Goal: Transaction & Acquisition: Purchase product/service

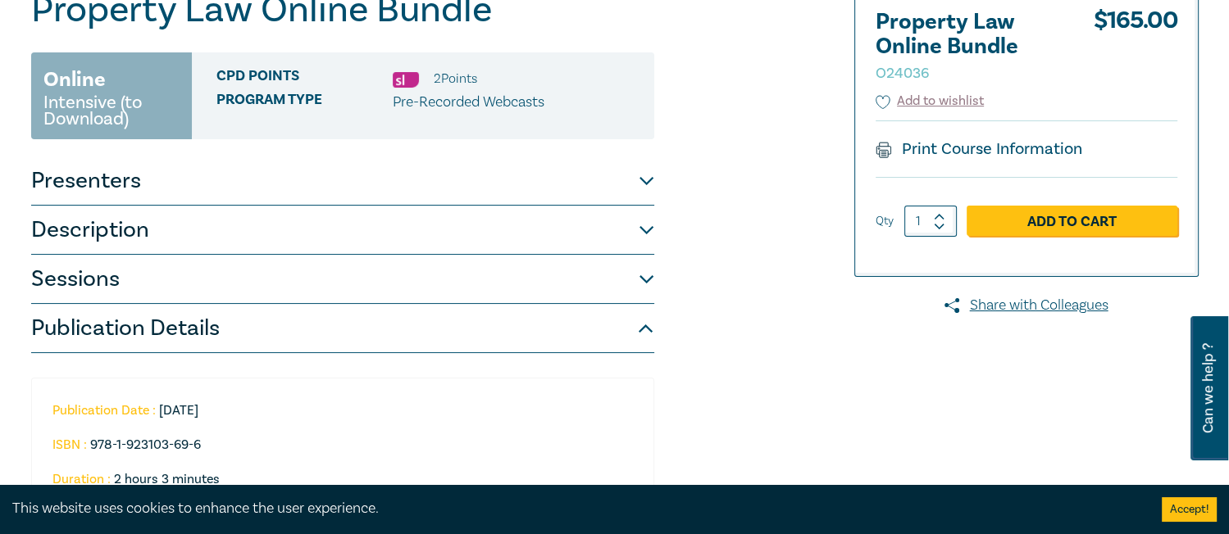
scroll to position [190, 0]
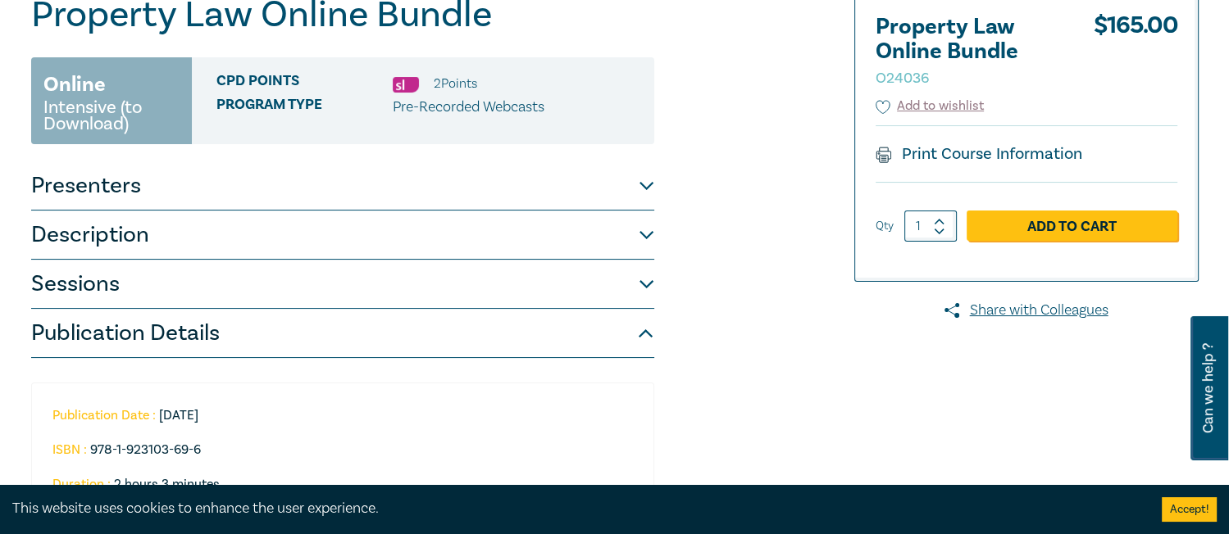
click at [402, 84] on img at bounding box center [406, 85] width 26 height 16
click at [80, 195] on button "Presenters" at bounding box center [342, 185] width 623 height 49
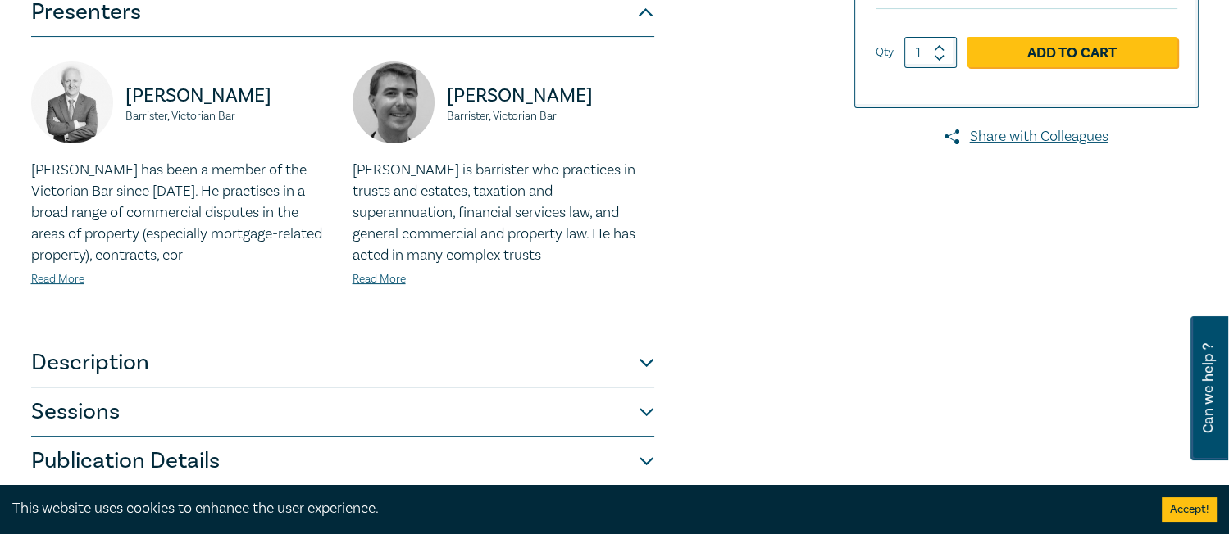
scroll to position [365, 0]
click at [66, 256] on p "William Stark has been a member of the Victorian Bar since 1998. He practises i…" at bounding box center [182, 212] width 302 height 107
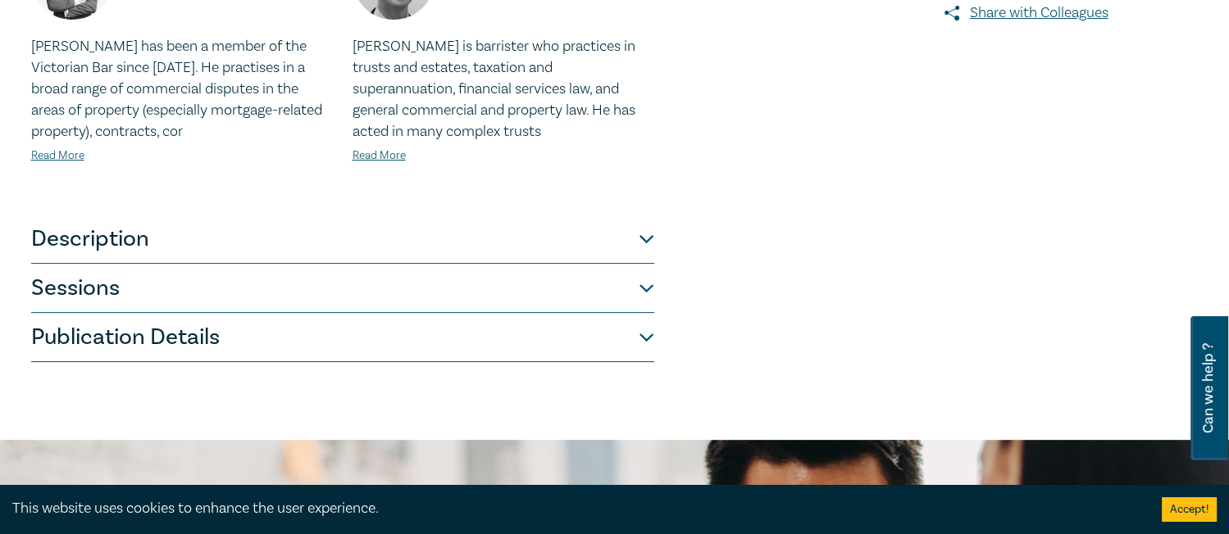
scroll to position [489, 0]
click at [84, 248] on button "Description" at bounding box center [342, 238] width 623 height 49
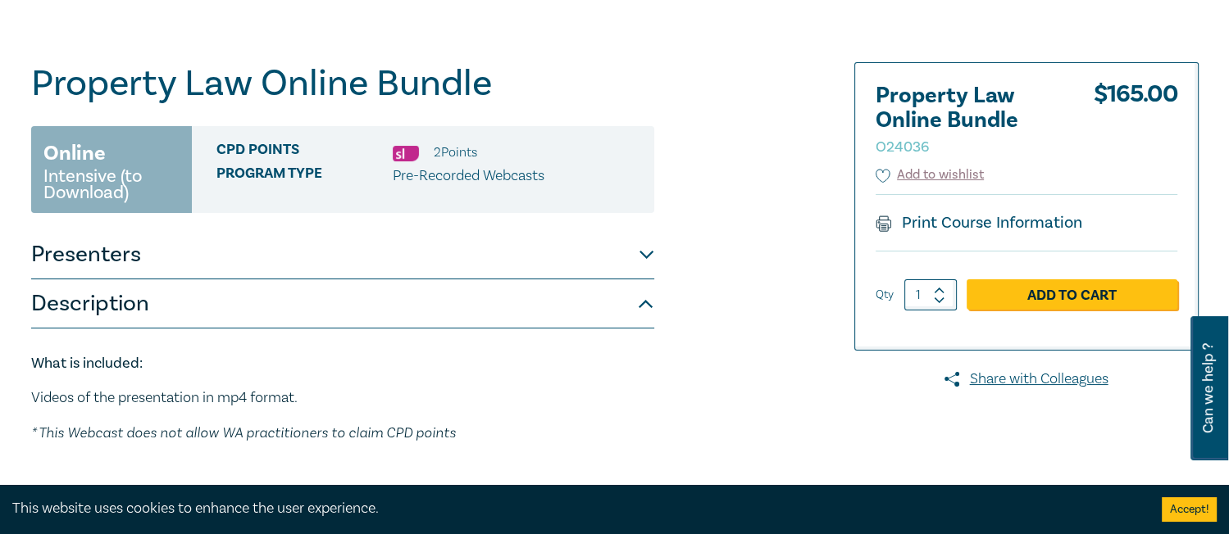
scroll to position [0, 0]
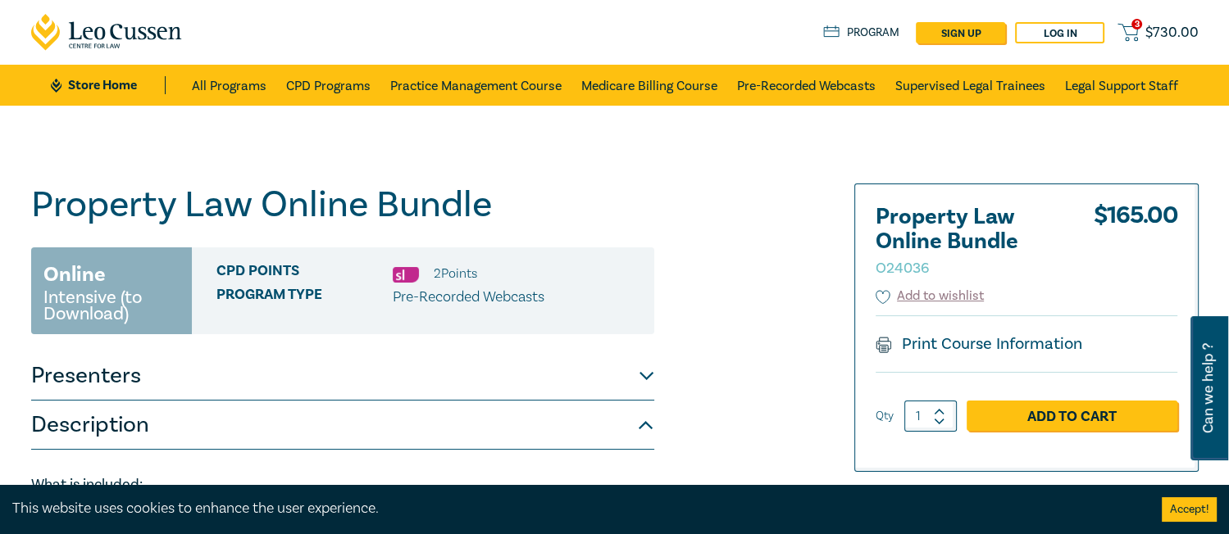
click at [1148, 38] on span "$ 730.00" at bounding box center [1171, 33] width 53 height 18
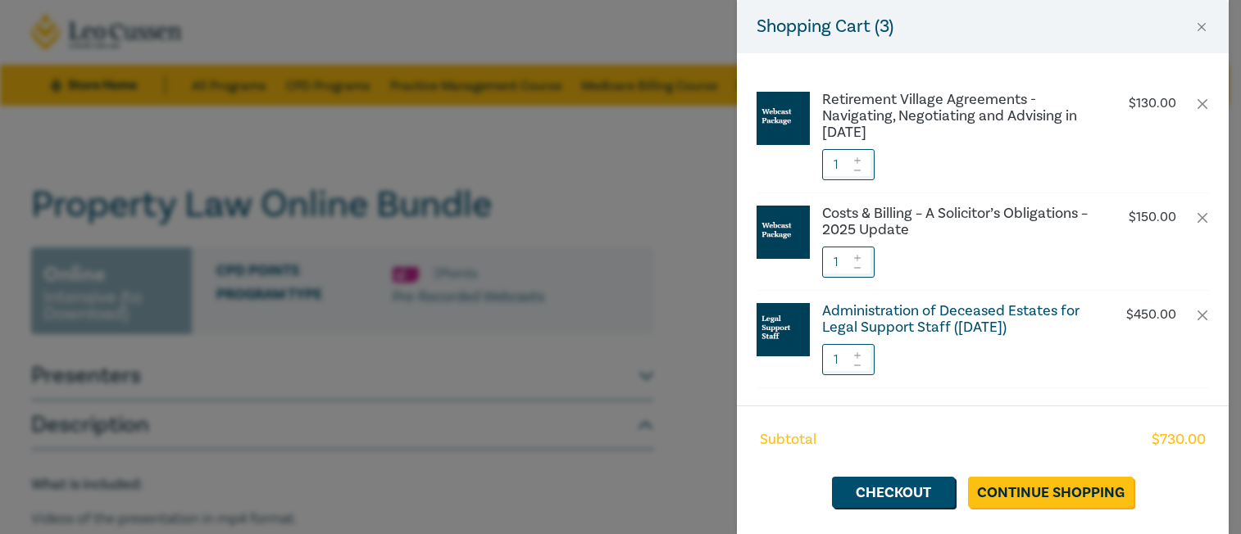
click at [970, 319] on h6 "Administration of Deceased Estates for Legal Support Staff (Sept 2025)" at bounding box center [958, 319] width 272 height 33
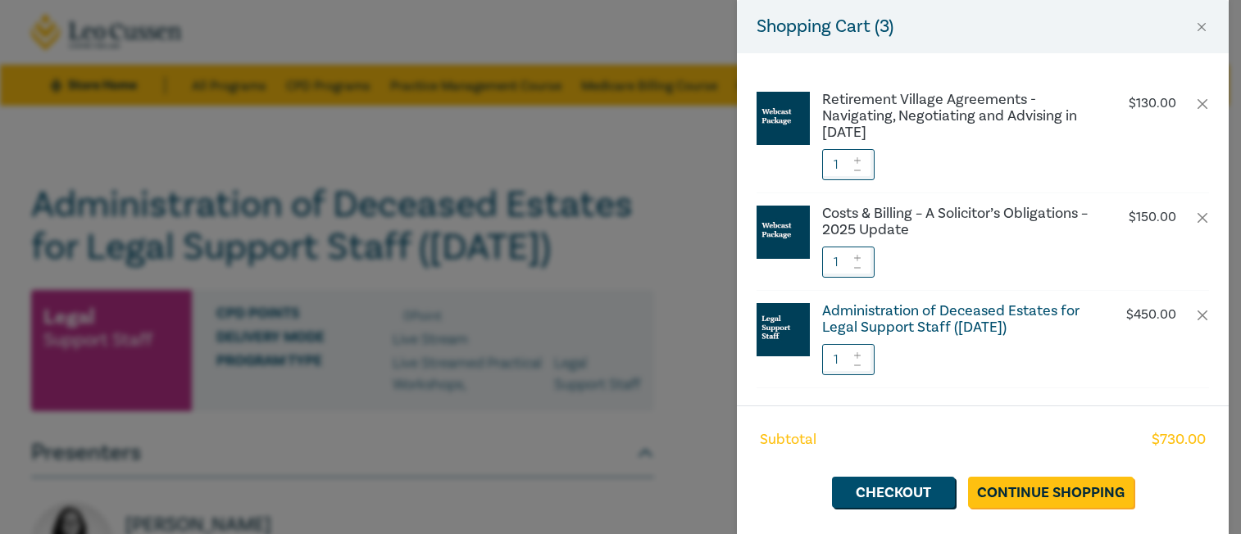
click at [1007, 329] on h6 "Administration of Deceased Estates for Legal Support Staff (Sept 2025)" at bounding box center [958, 319] width 272 height 33
drag, startPoint x: 767, startPoint y: 42, endPoint x: 709, endPoint y: 42, distance: 58.2
click at [767, 42] on div "Shopping Cart ( 3 )" at bounding box center [983, 26] width 492 height 53
click at [1194, 28] on button "Close" at bounding box center [1201, 27] width 15 height 15
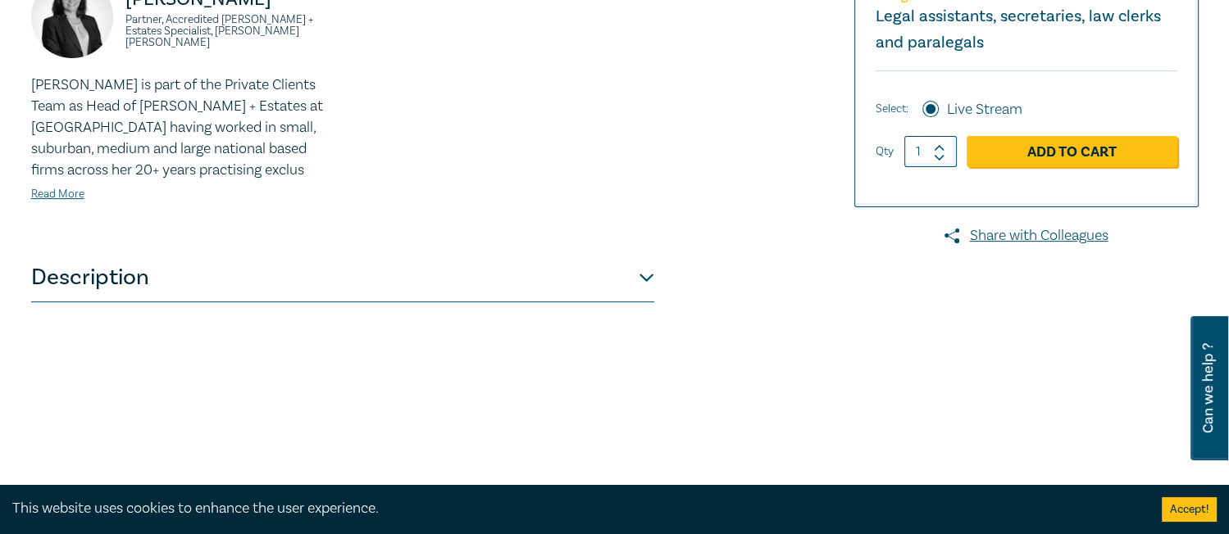
scroll to position [529, 0]
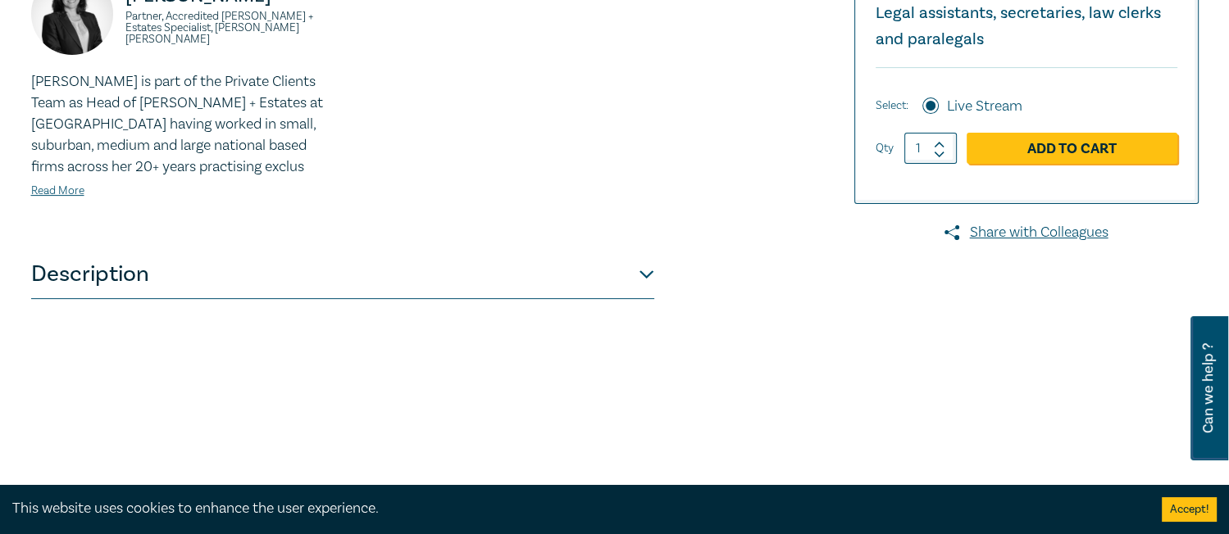
click at [429, 295] on button "Description" at bounding box center [342, 274] width 623 height 49
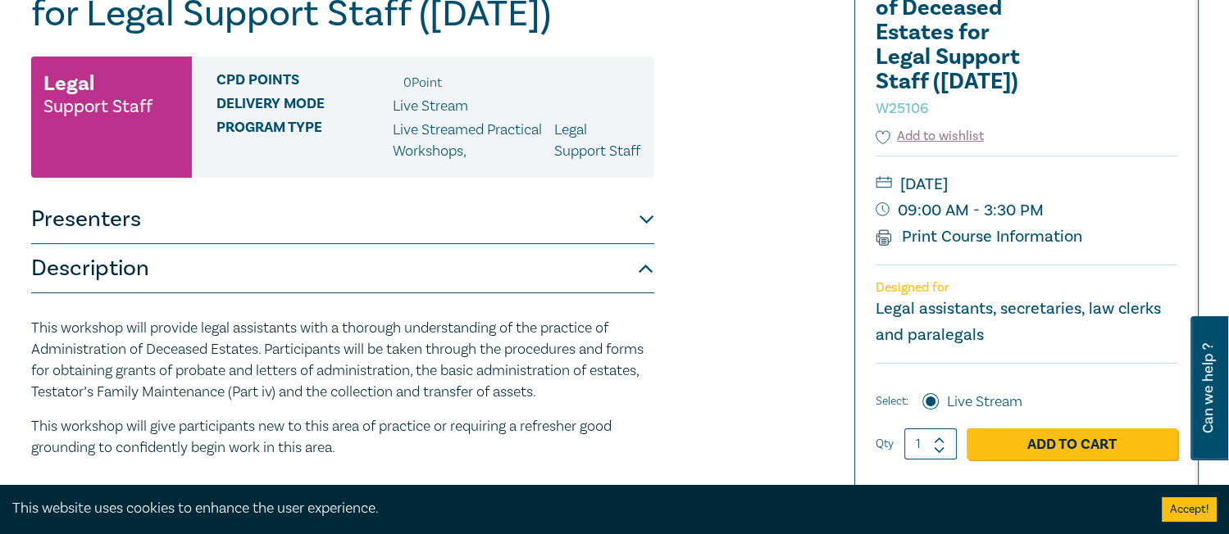
scroll to position [240, 0]
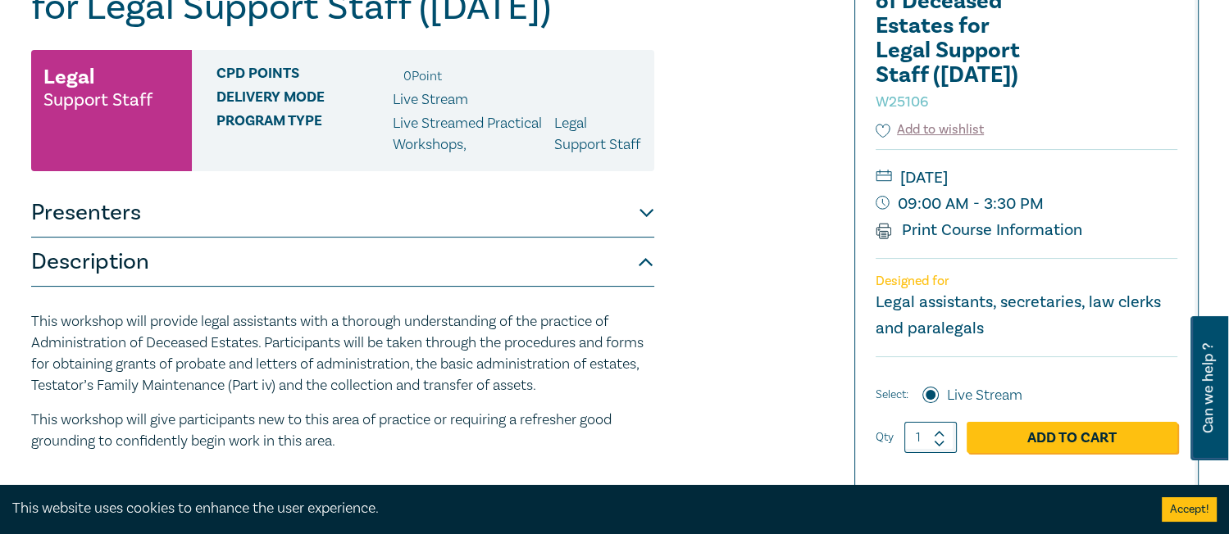
click at [582, 238] on button "Presenters" at bounding box center [342, 213] width 623 height 49
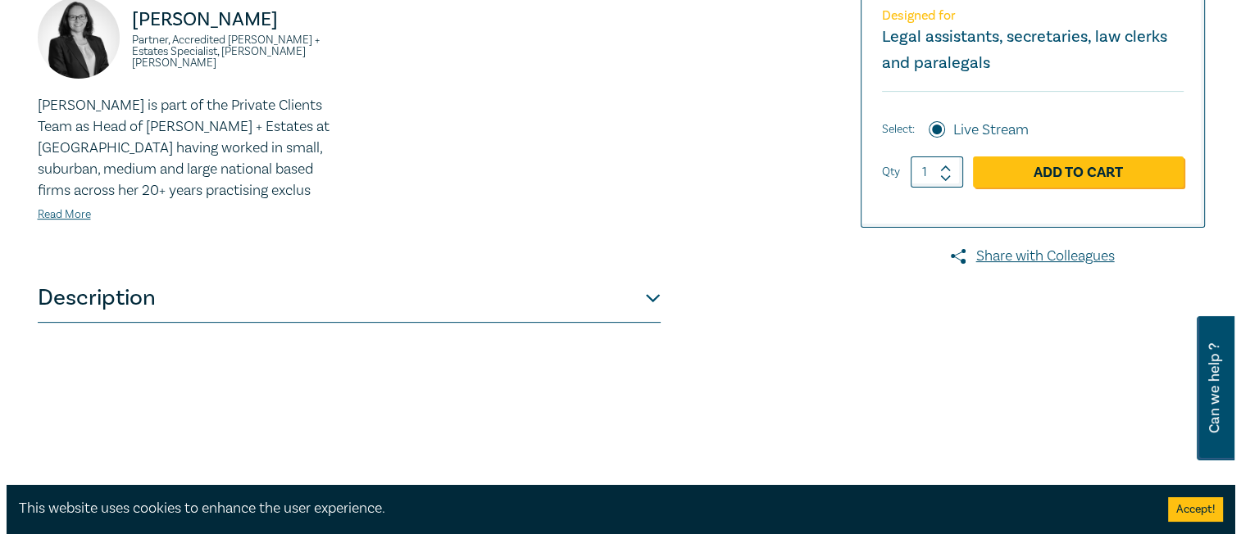
scroll to position [509, 0]
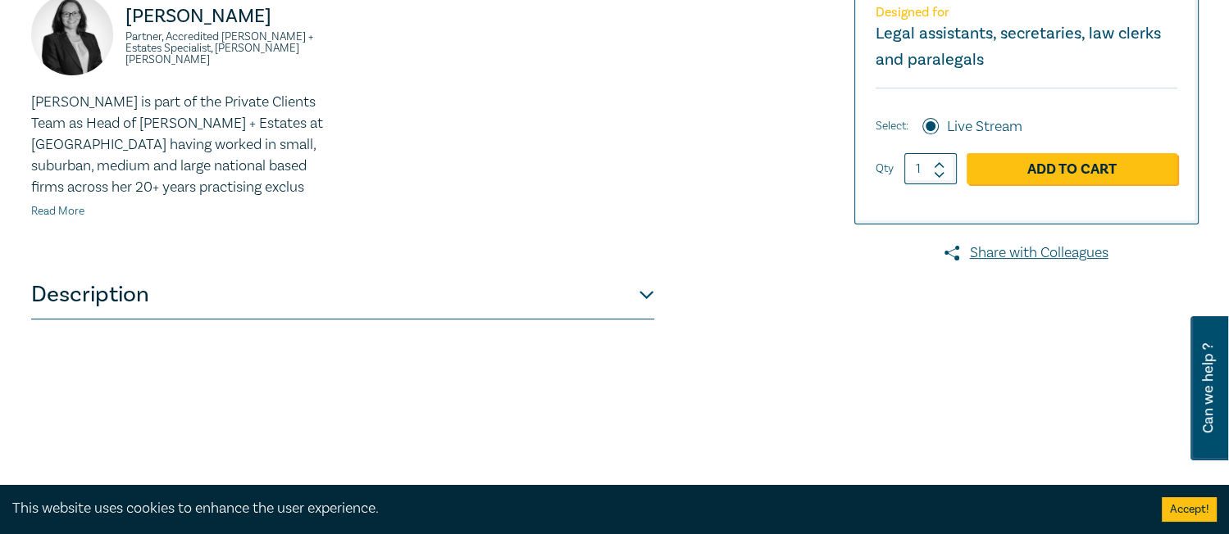
click at [59, 219] on link "Read More" at bounding box center [57, 211] width 53 height 15
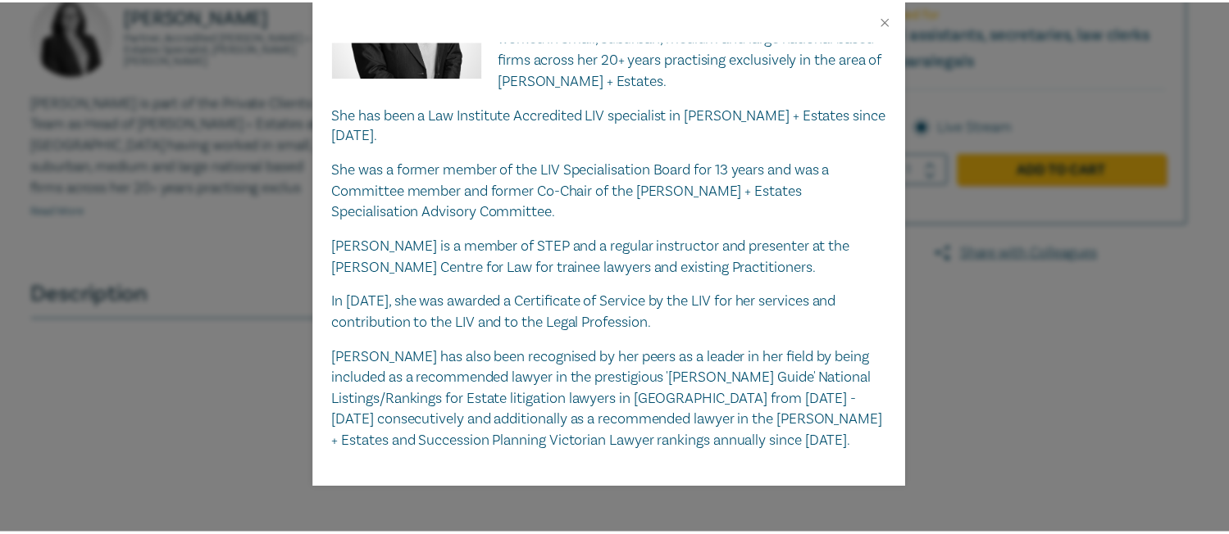
scroll to position [116, 0]
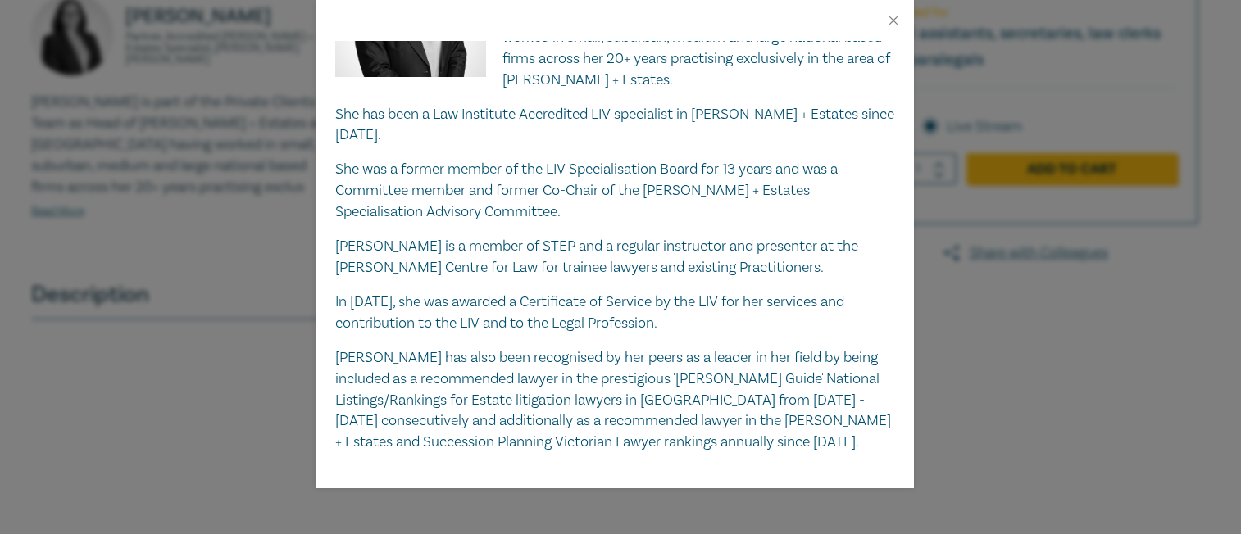
click at [888, 3] on div at bounding box center [615, 20] width 598 height 41
click at [898, 27] on button "Close" at bounding box center [893, 20] width 15 height 15
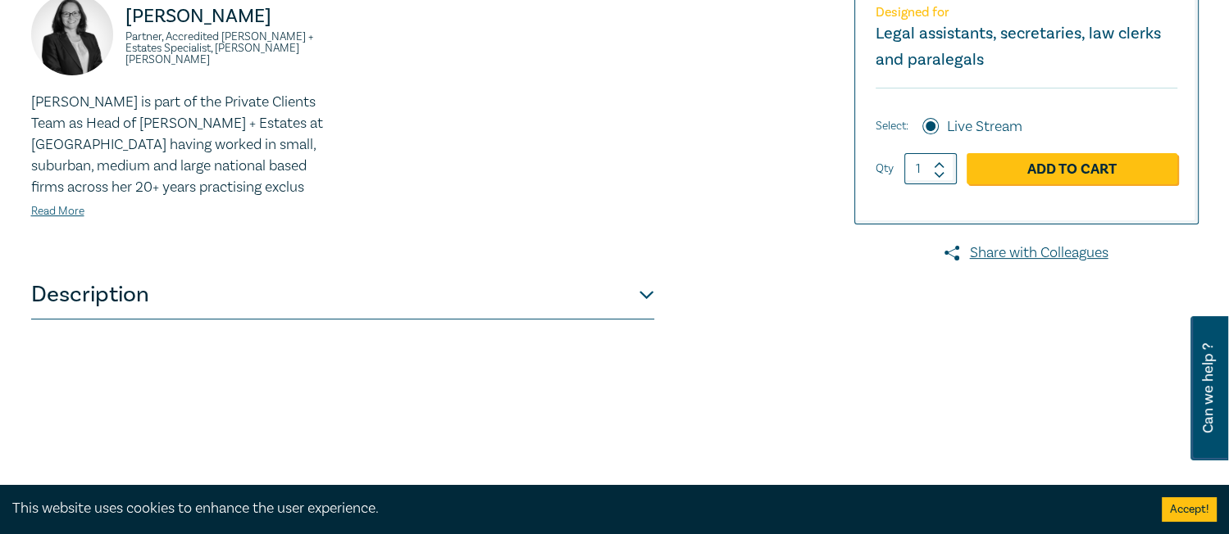
click at [411, 319] on button "Description" at bounding box center [342, 294] width 623 height 49
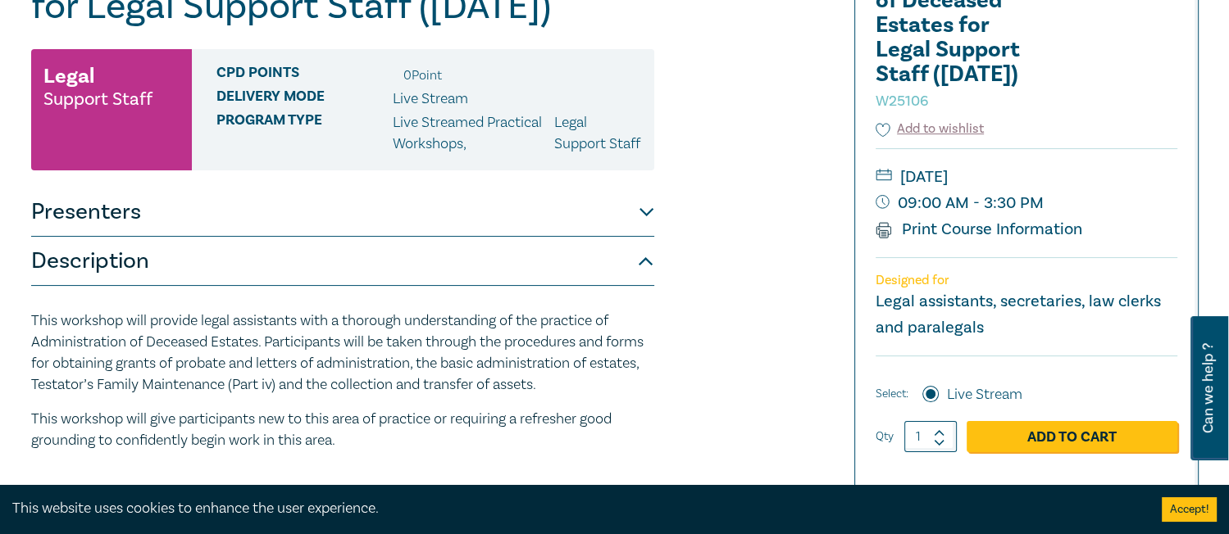
scroll to position [243, 0]
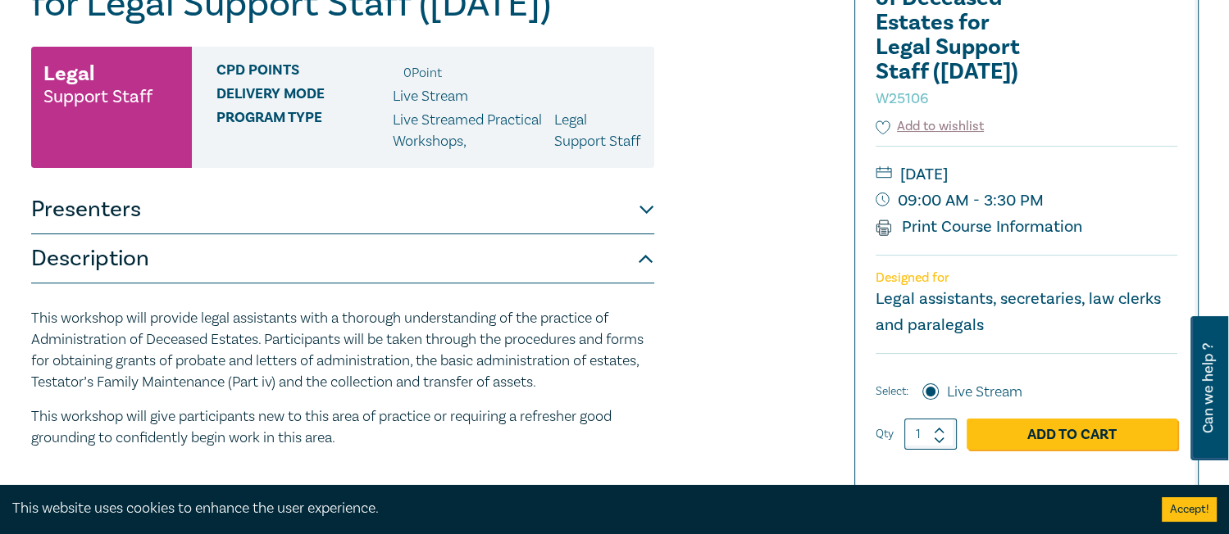
click at [625, 234] on button "Presenters" at bounding box center [342, 209] width 623 height 49
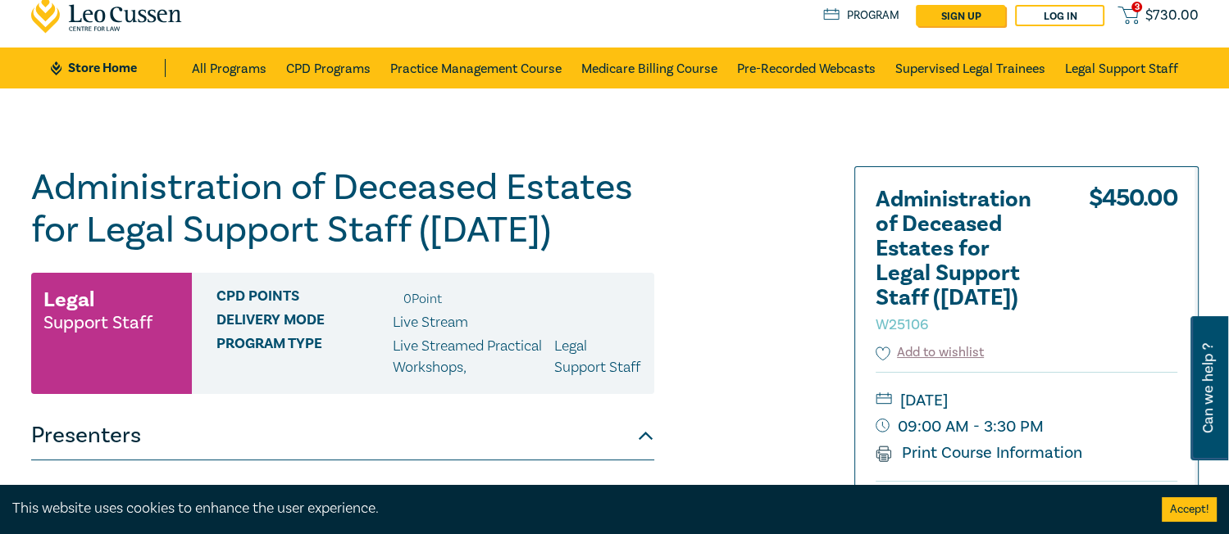
scroll to position [0, 0]
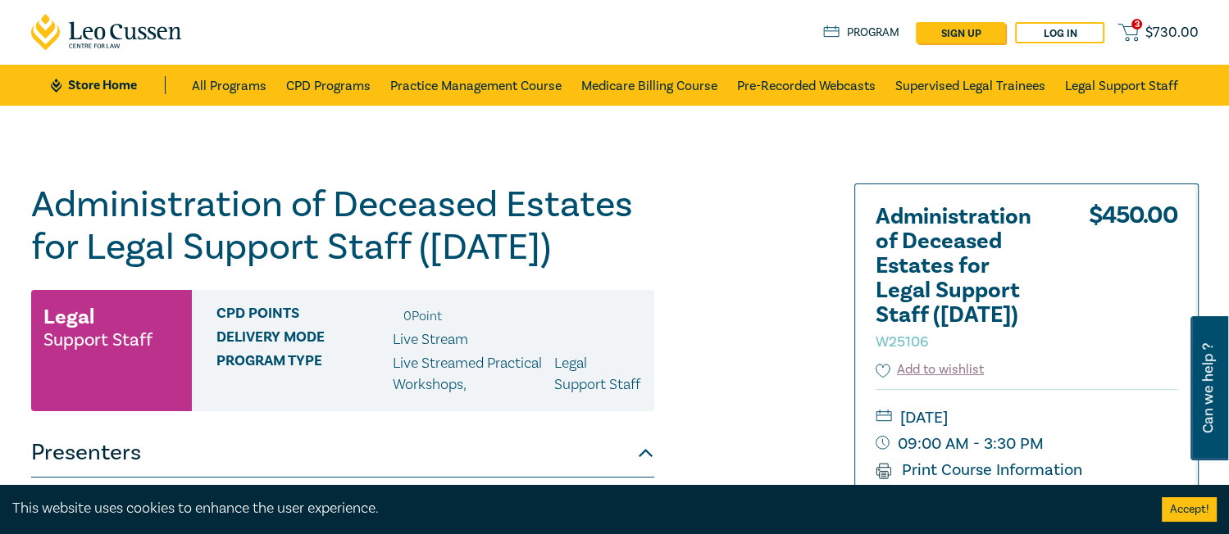
click at [1126, 28] on icon at bounding box center [1127, 30] width 19 height 11
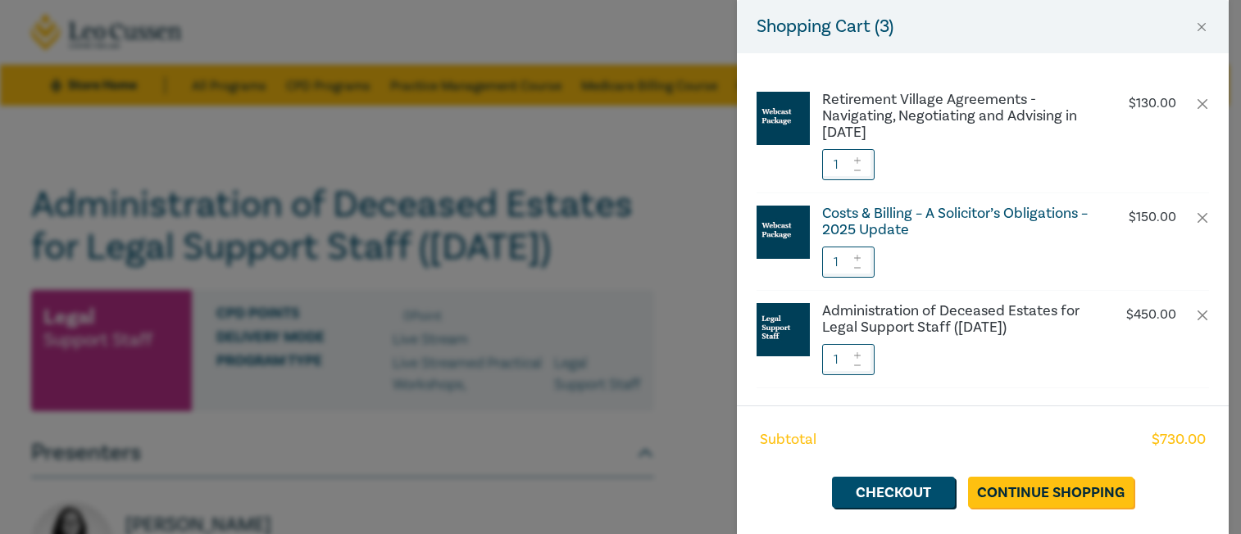
click at [938, 230] on h6 "Costs & Billing – A Solicitor’s Obligations – 2025 Update" at bounding box center [958, 222] width 272 height 33
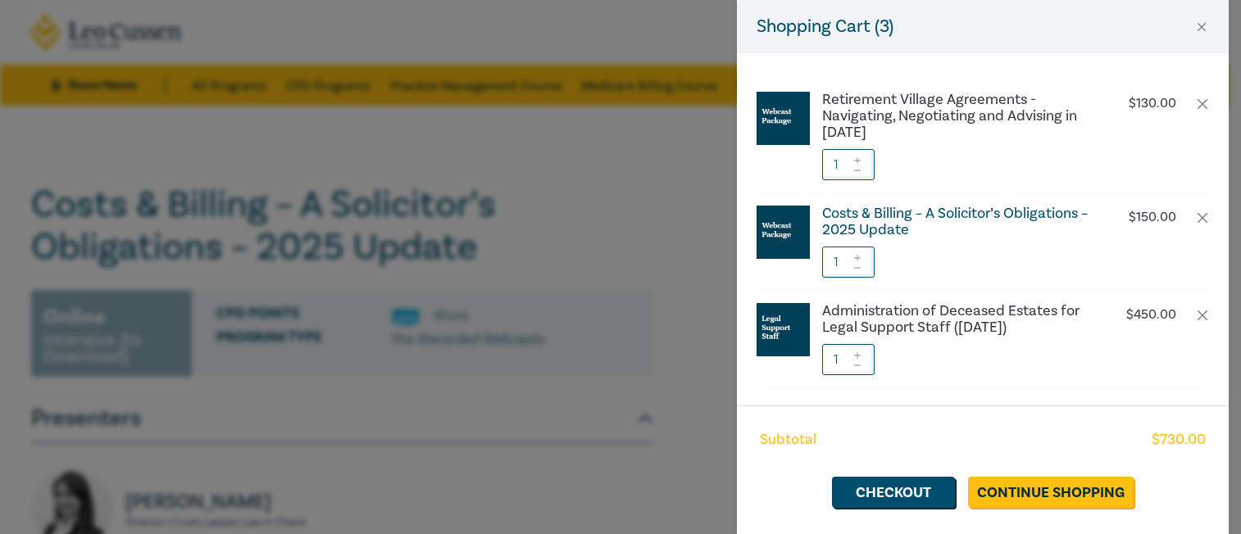
click at [939, 214] on h6 "Costs & Billing – A Solicitor’s Obligations – 2025 Update" at bounding box center [958, 222] width 272 height 33
click at [944, 225] on h6 "Costs & Billing – A Solicitor’s Obligations – 2025 Update" at bounding box center [958, 222] width 272 height 33
click at [866, 228] on h6 "Costs & Billing – A Solicitor’s Obligations – 2025 Update" at bounding box center [958, 222] width 272 height 33
click at [774, 243] on img at bounding box center [783, 232] width 53 height 53
click at [924, 223] on h6 "Costs & Billing – A Solicitor’s Obligations – 2025 Update" at bounding box center [958, 222] width 272 height 33
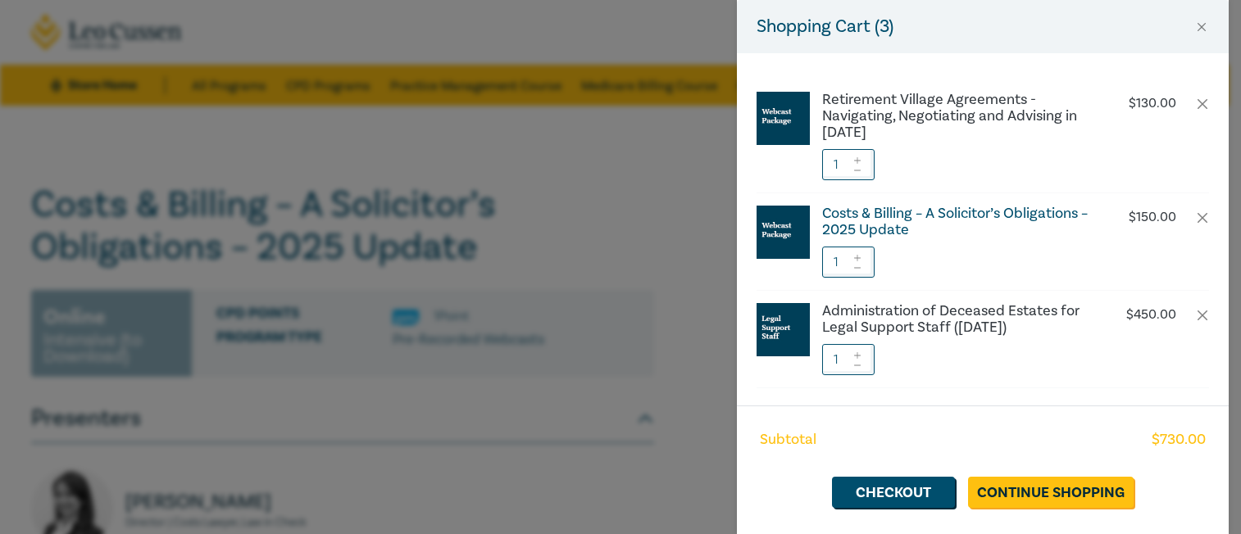
click at [1036, 206] on h6 "Costs & Billing – A Solicitor’s Obligations – 2025 Update" at bounding box center [958, 222] width 272 height 33
click at [1049, 503] on link "Continue Shopping" at bounding box center [1051, 492] width 166 height 31
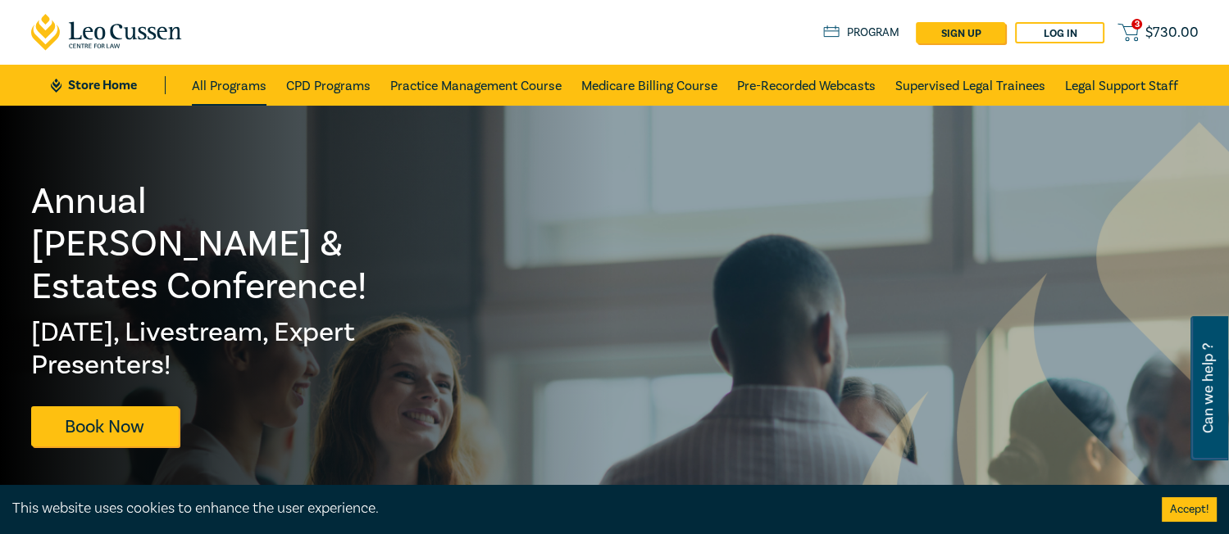
click at [243, 84] on link "All Programs" at bounding box center [229, 85] width 75 height 41
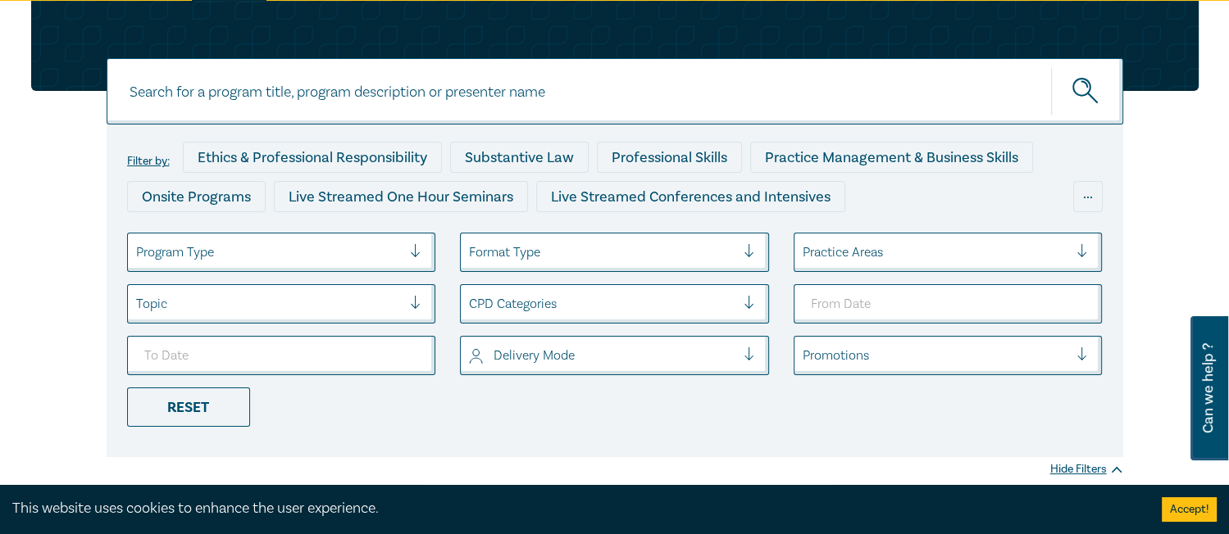
scroll to position [107, 0]
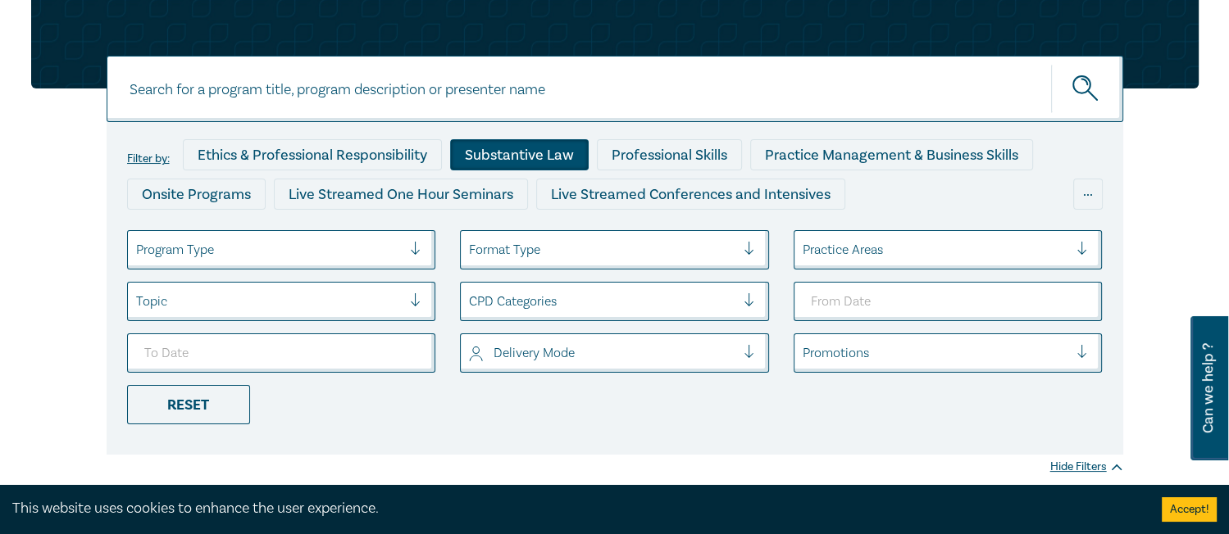
click at [516, 148] on div "Substantive Law" at bounding box center [519, 154] width 139 height 31
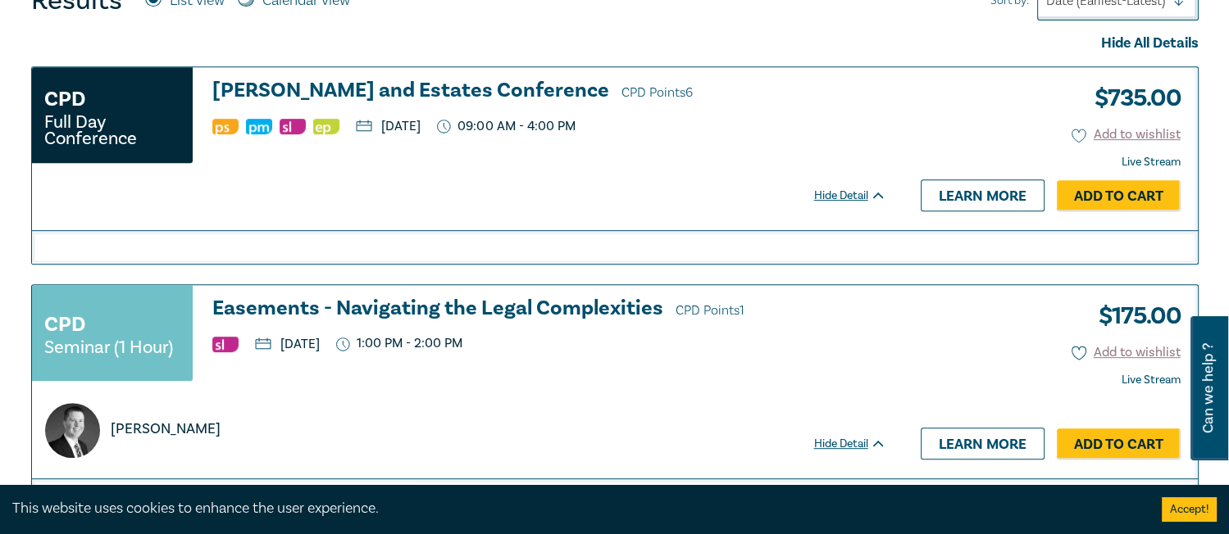
scroll to position [703, 0]
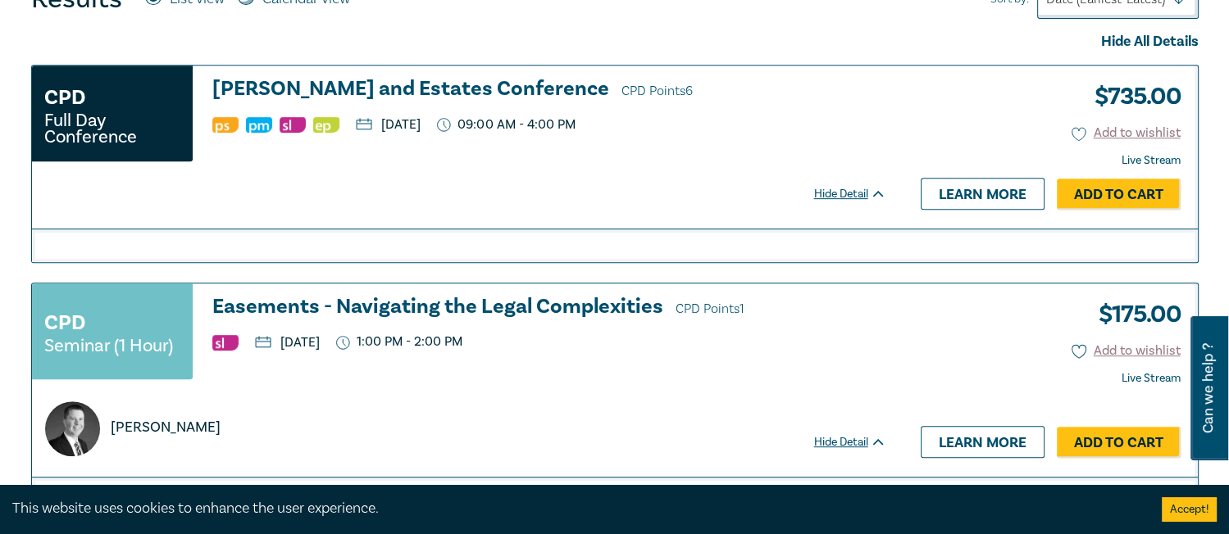
click at [404, 87] on h3 "Wills and Estates Conference CPD Points 6" at bounding box center [549, 90] width 674 height 25
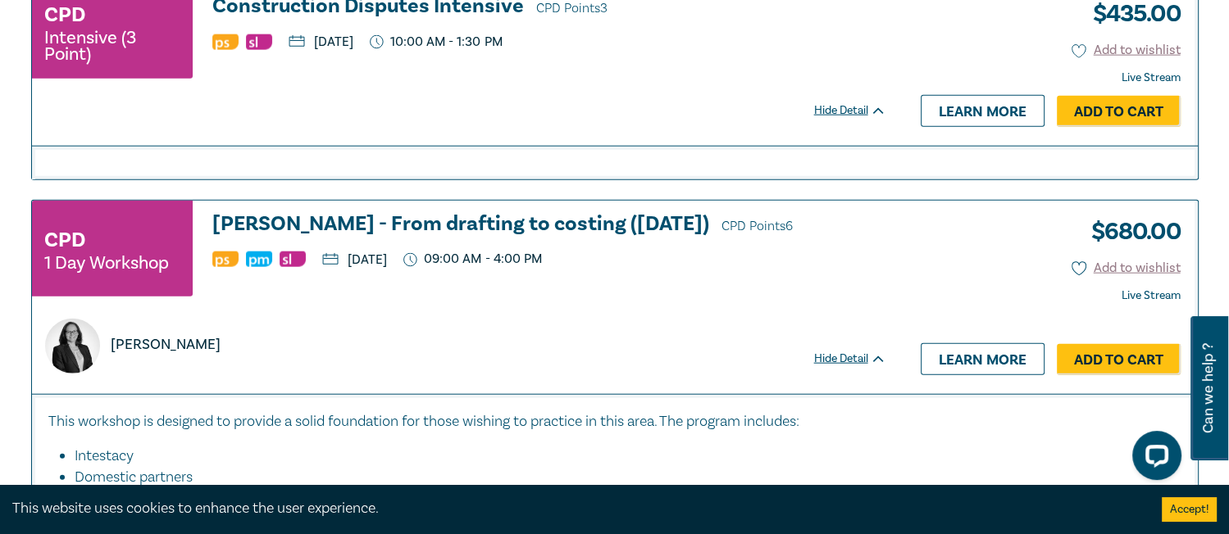
scroll to position [3870, 0]
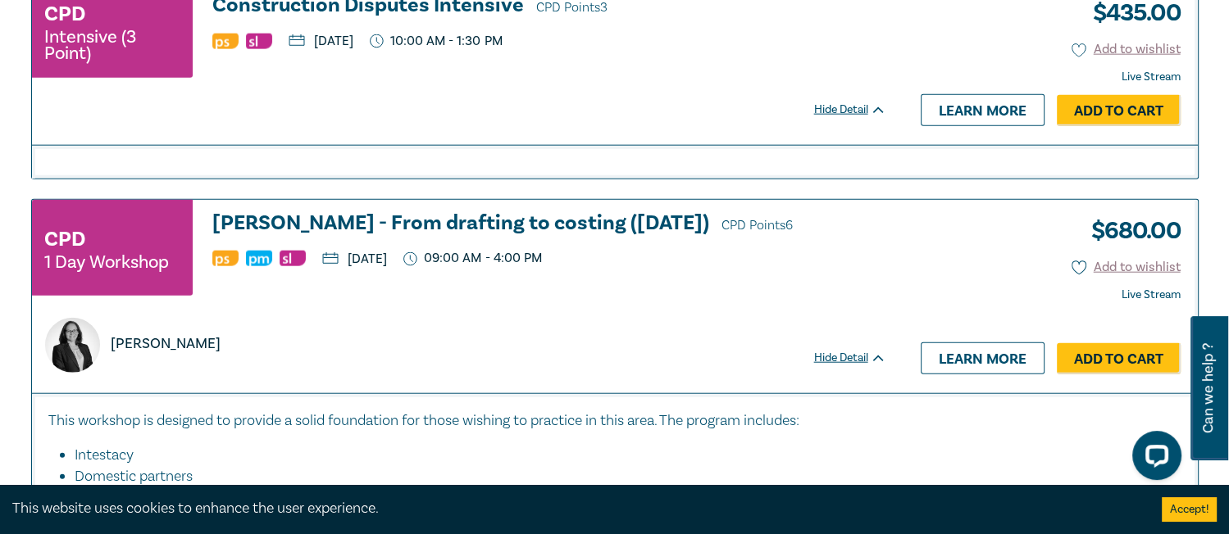
click at [544, 237] on h3 "Wills - From drafting to costing (August 2025) CPD Points 6" at bounding box center [549, 224] width 674 height 25
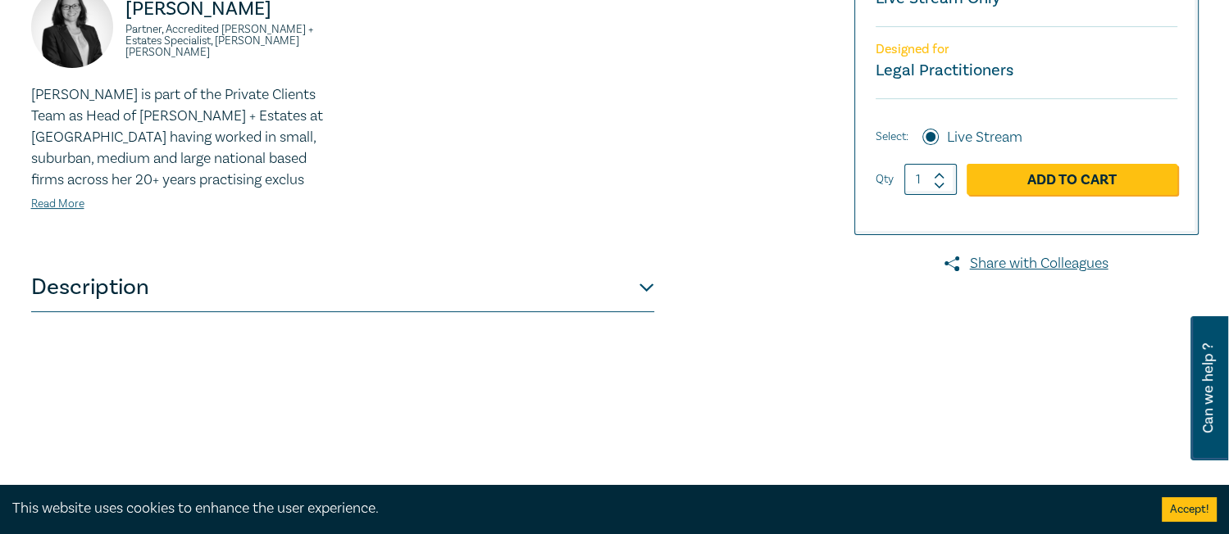
scroll to position [498, 0]
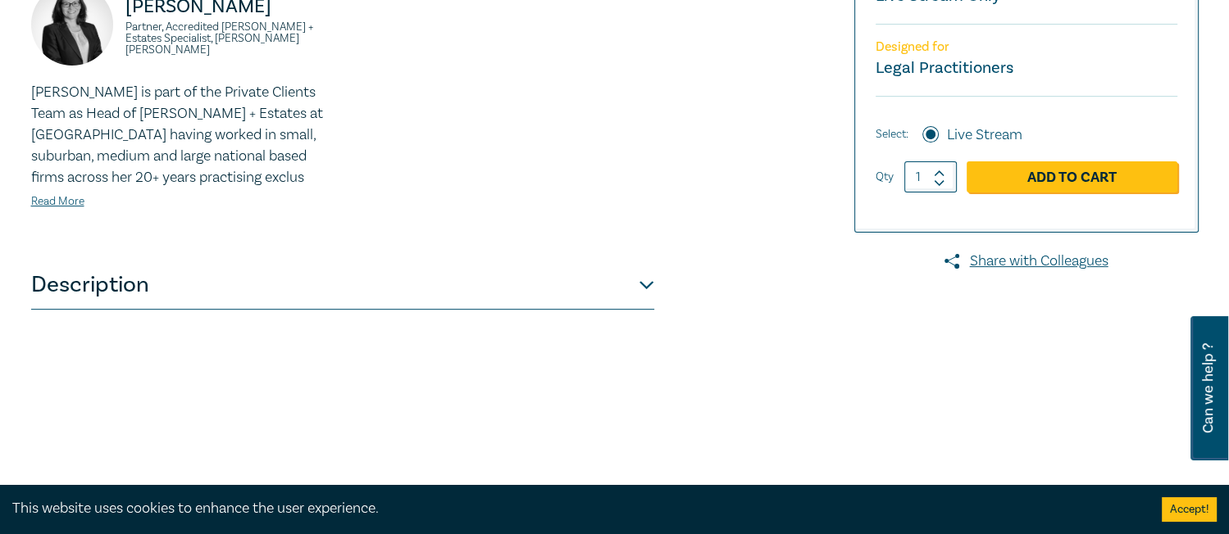
click at [584, 289] on button "Description" at bounding box center [342, 285] width 623 height 49
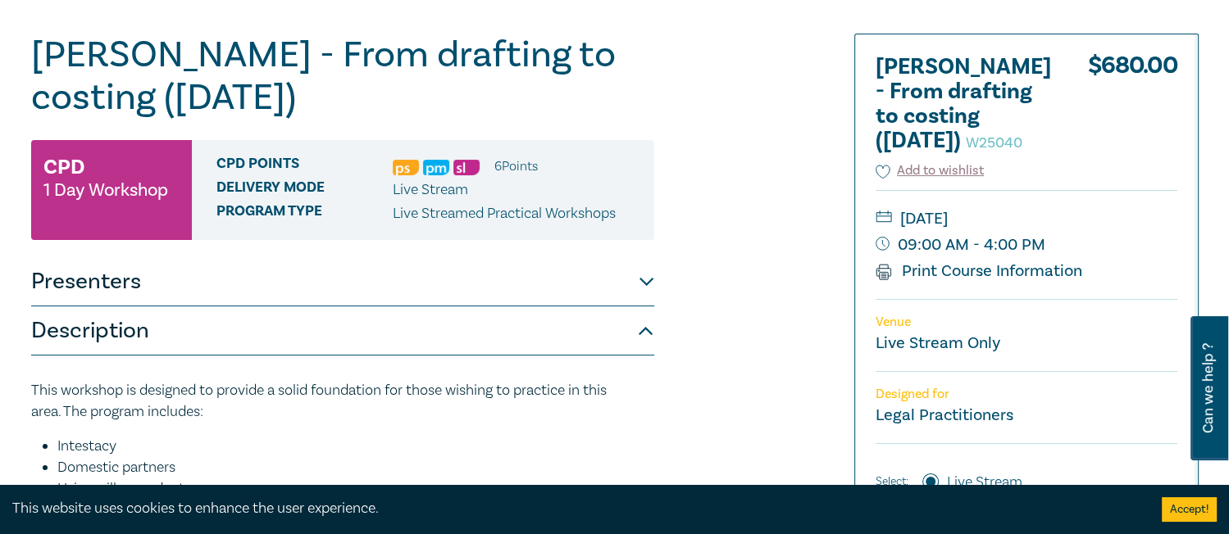
scroll to position [148, 0]
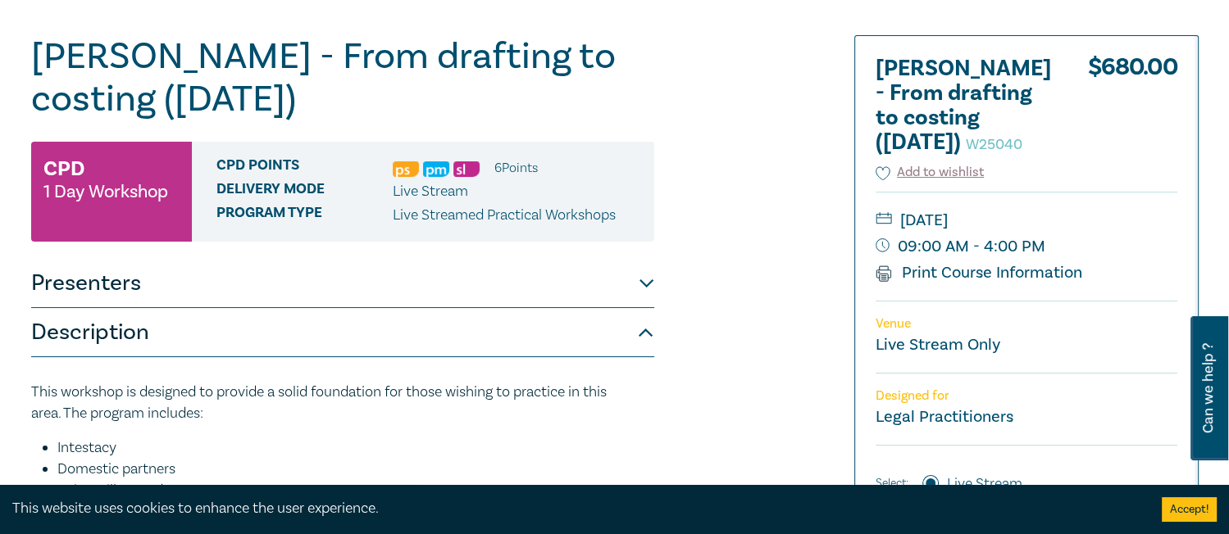
click at [993, 250] on small "09:00 AM - 4:00 PM" at bounding box center [1026, 247] width 302 height 26
click at [1038, 254] on small "09:00 AM - 4:00 PM" at bounding box center [1026, 247] width 302 height 26
click at [1034, 249] on small "09:00 AM - 4:00 PM" at bounding box center [1026, 247] width 302 height 26
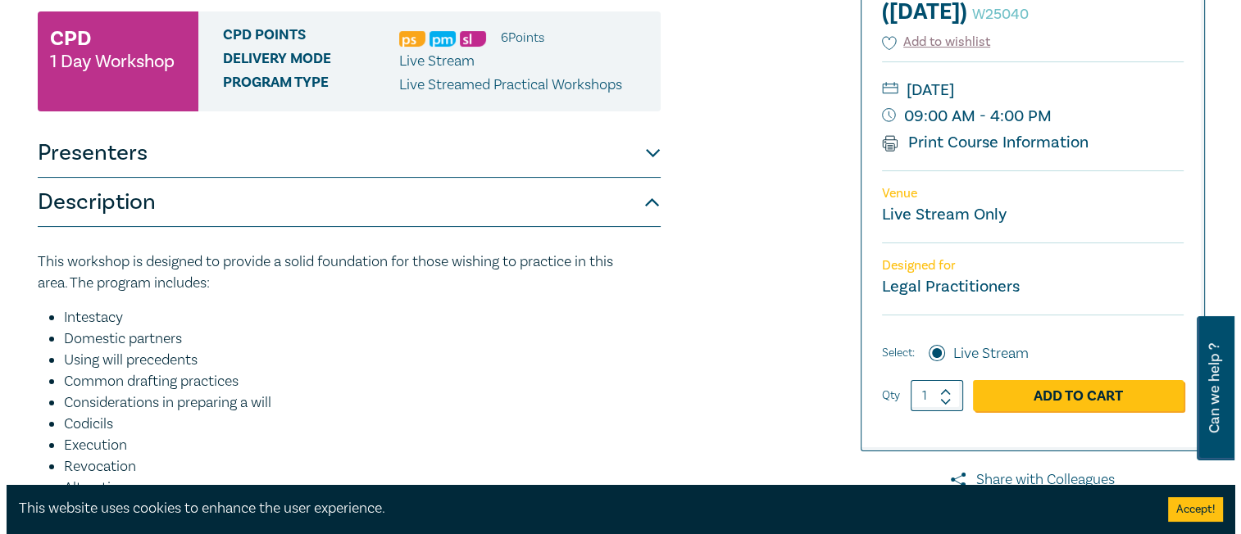
scroll to position [282, 0]
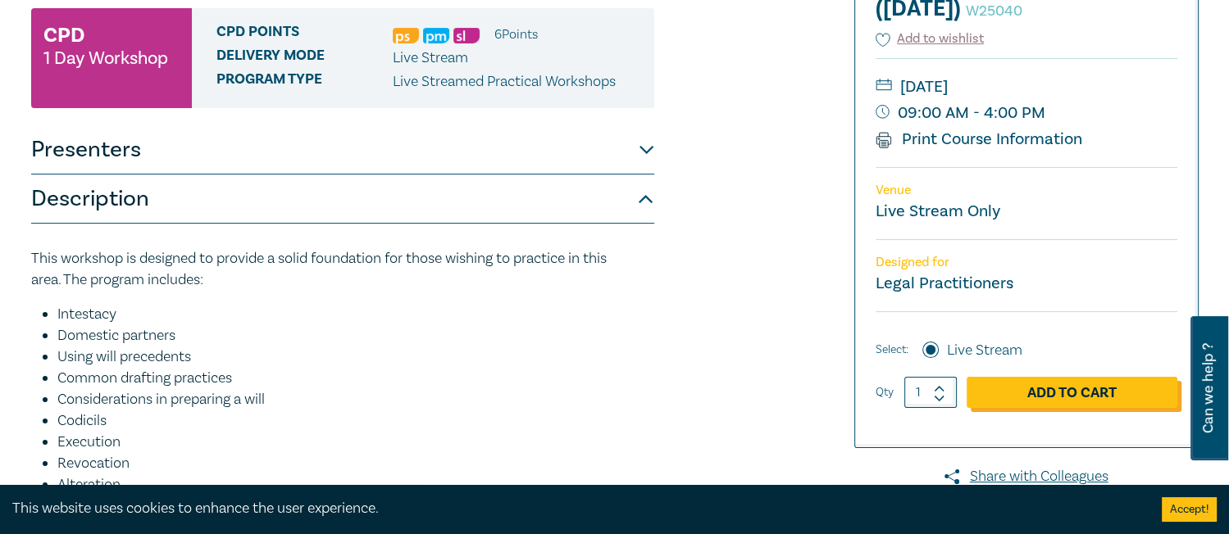
click at [1075, 393] on link "Add to Cart" at bounding box center [1071, 392] width 211 height 31
